Goal: Complete application form

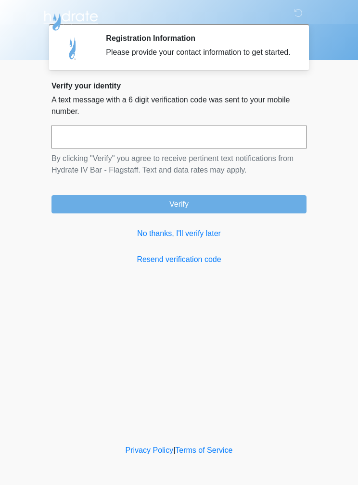
click at [198, 231] on div "Verify your identity A text message with a 6 digit verification code was sent t…" at bounding box center [178, 173] width 255 height 184
click at [179, 240] on link "No thanks, I'll verify later" at bounding box center [178, 234] width 255 height 12
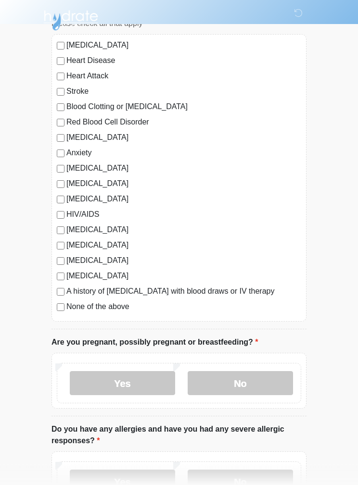
scroll to position [85, 0]
click at [62, 301] on div "None of the above" at bounding box center [179, 307] width 244 height 12
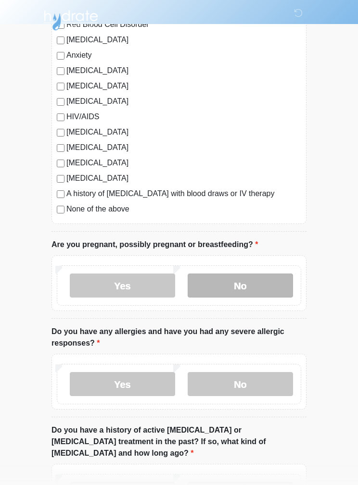
click at [264, 290] on label "No" at bounding box center [240, 286] width 105 height 24
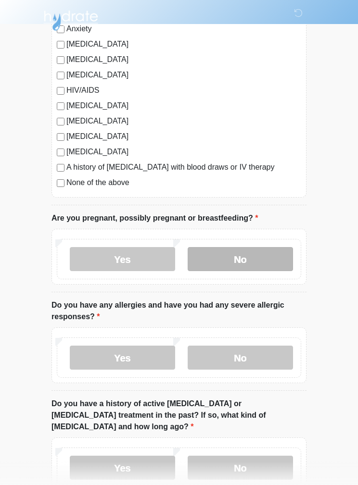
scroll to position [255, 0]
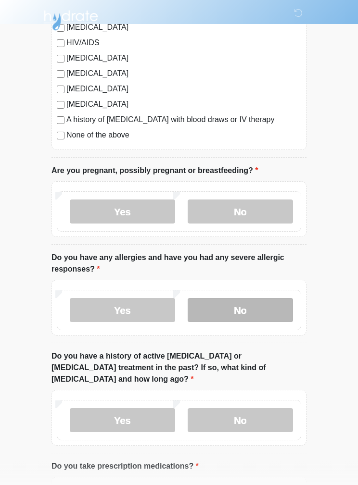
click at [259, 311] on label "No" at bounding box center [240, 311] width 105 height 24
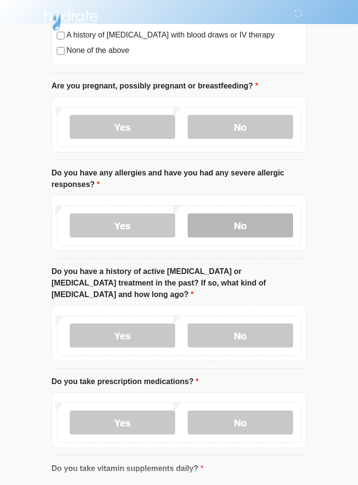
scroll to position [342, 0]
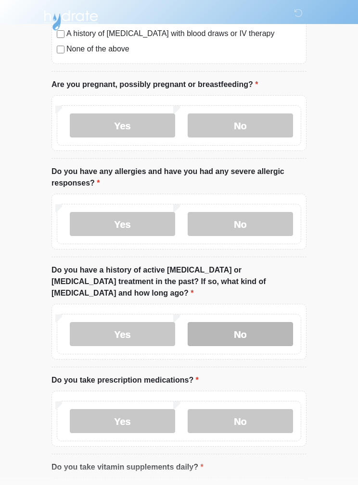
click at [271, 323] on label "No" at bounding box center [240, 335] width 105 height 24
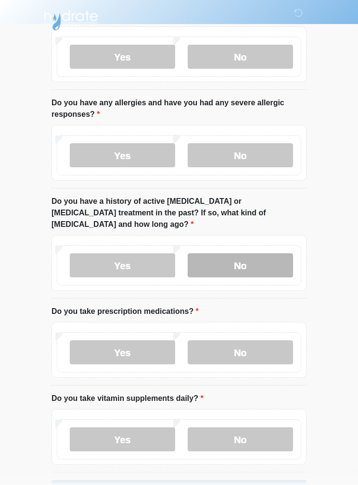
scroll to position [411, 0]
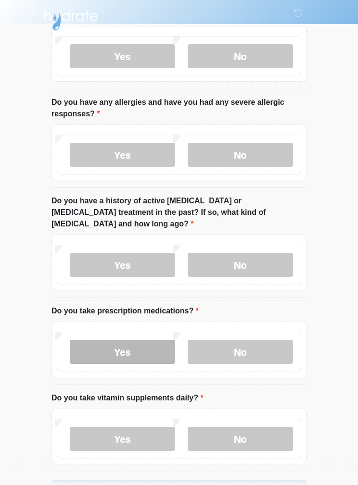
click at [173, 343] on label "Yes" at bounding box center [122, 353] width 105 height 24
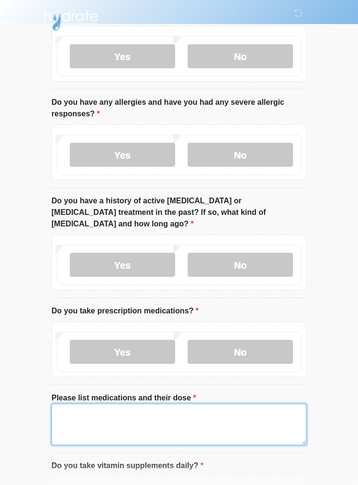
click at [235, 408] on textarea "Please list medications and their dose" at bounding box center [178, 424] width 255 height 41
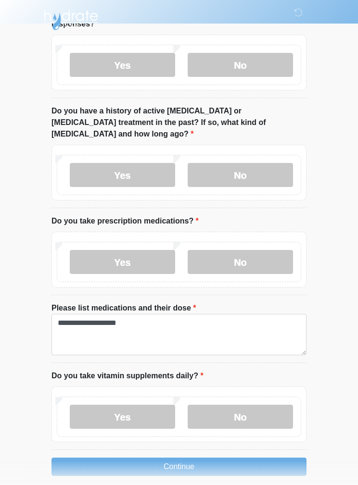
scroll to position [493, 0]
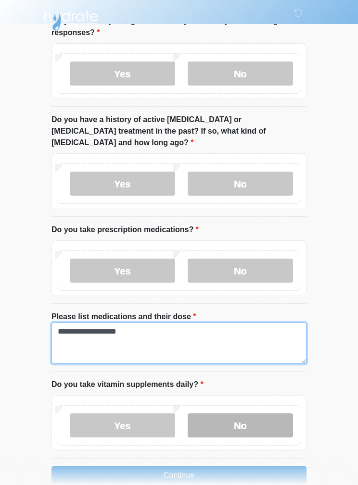
type textarea "**********"
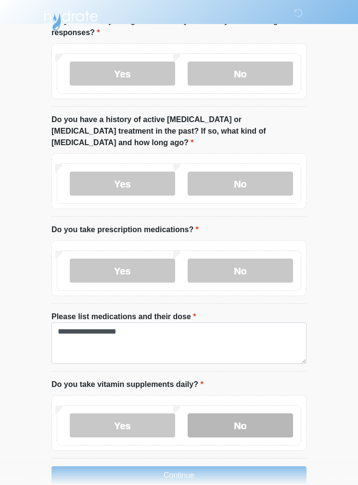
click at [262, 414] on label "No" at bounding box center [240, 426] width 105 height 24
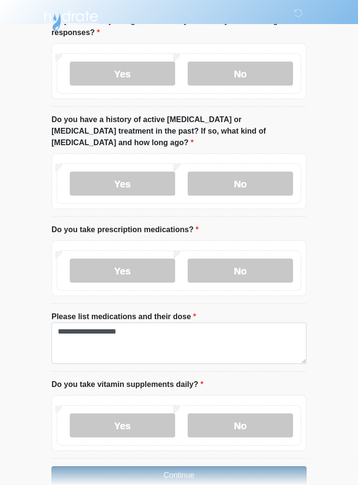
click at [251, 467] on button "Continue" at bounding box center [178, 476] width 255 height 18
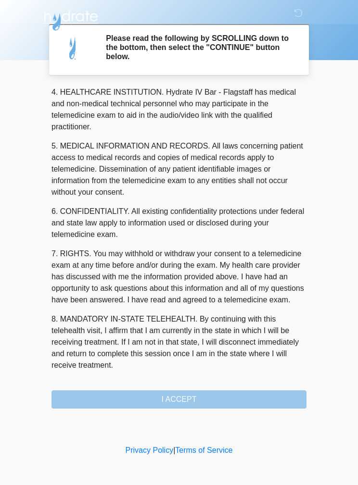
scroll to position [277, 0]
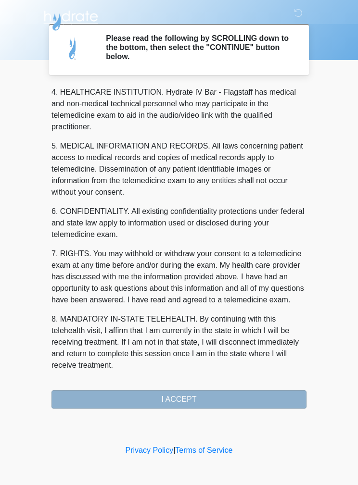
click at [242, 397] on button "I ACCEPT" at bounding box center [178, 400] width 255 height 18
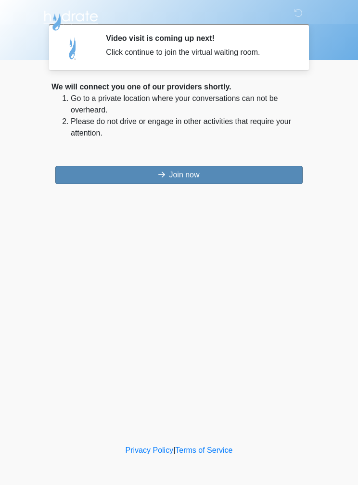
click at [279, 173] on button "Join now" at bounding box center [178, 175] width 247 height 18
